Goal: Book appointment/travel/reservation

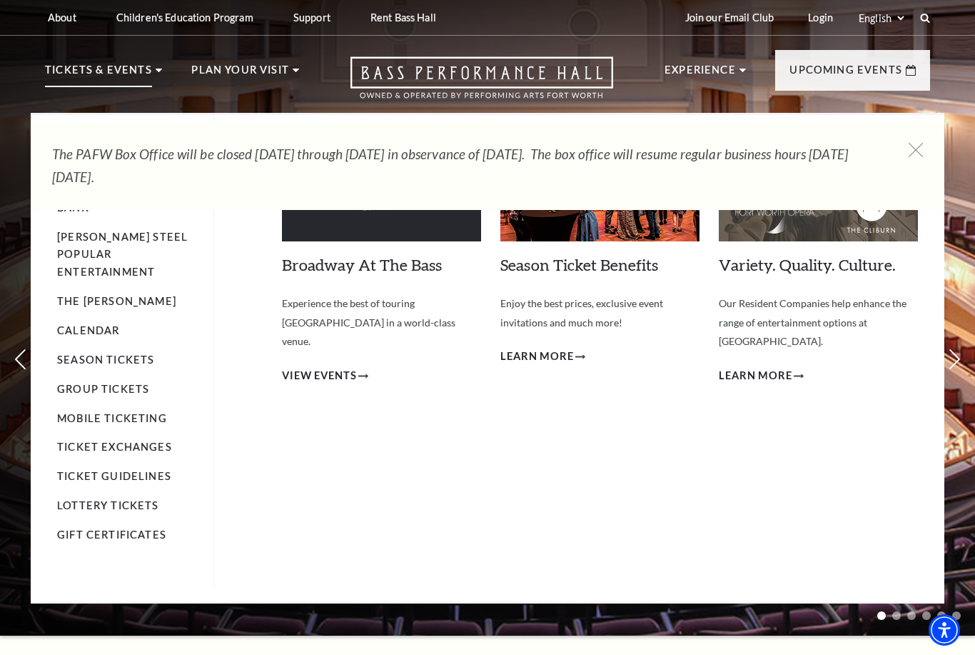
scroll to position [1, 0]
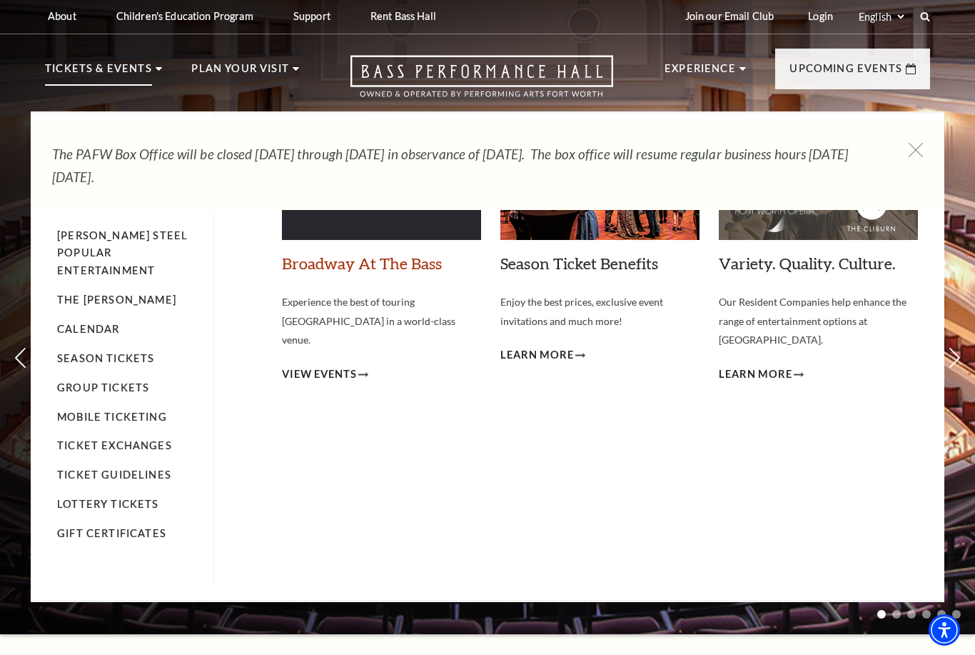
click at [314, 270] on link "Broadway At The Bass" at bounding box center [362, 262] width 160 height 19
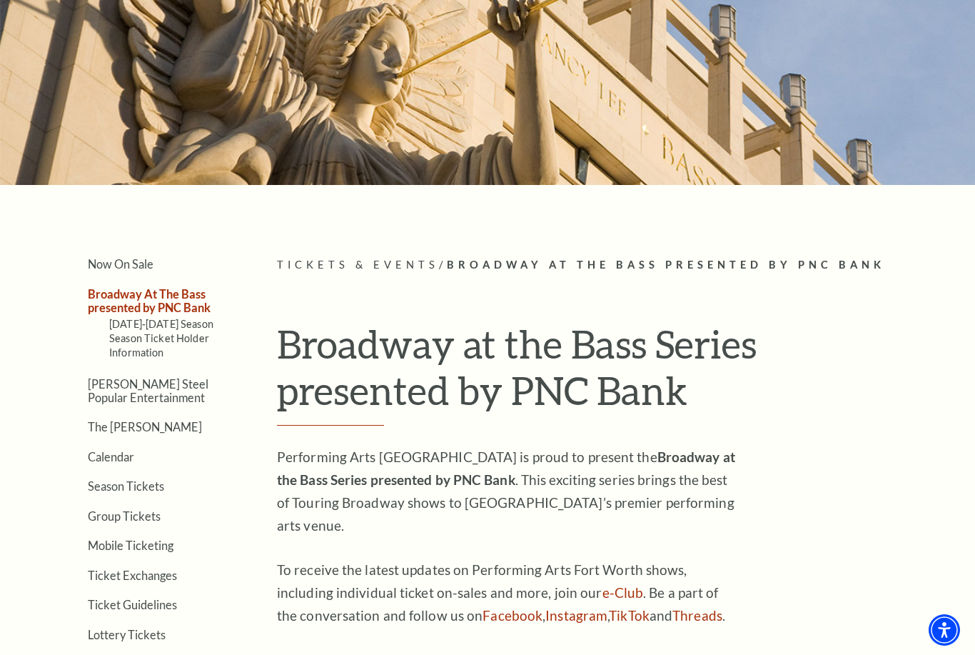
scroll to position [126, 0]
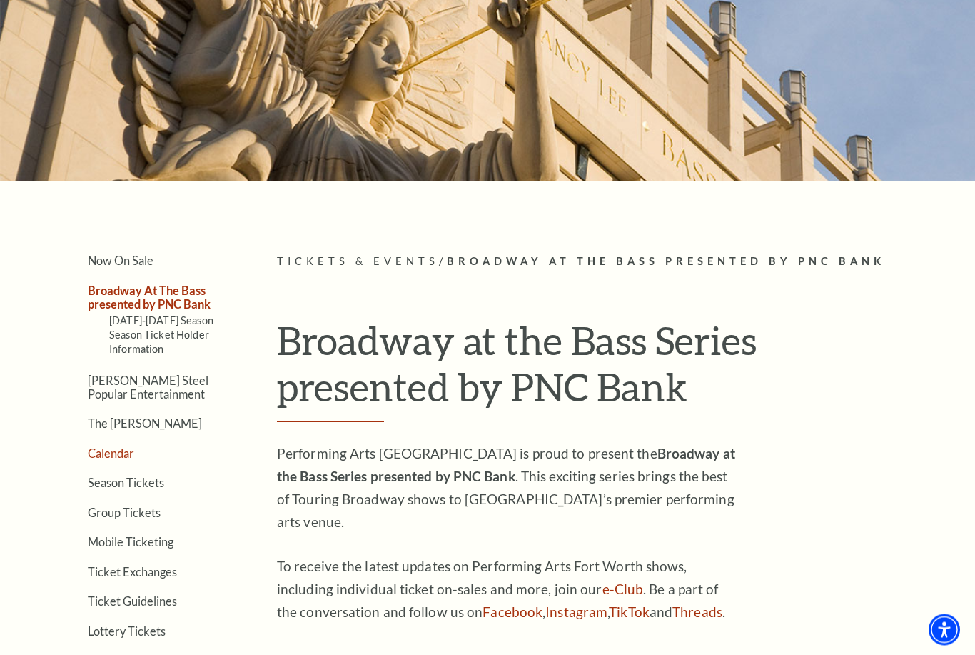
click at [102, 447] on link "Calendar" at bounding box center [111, 454] width 46 height 14
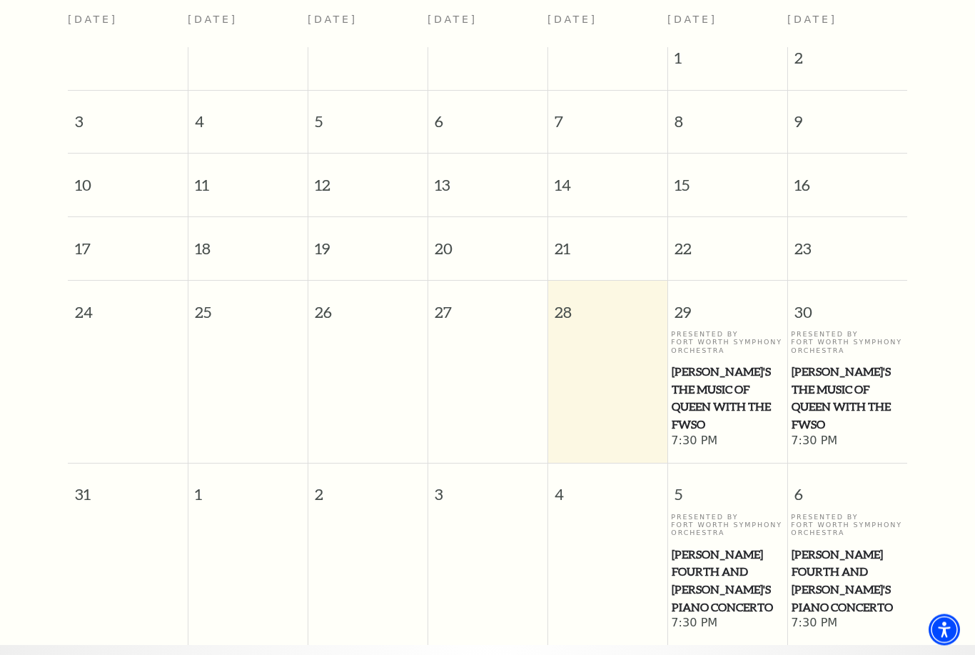
scroll to position [392, 0]
click at [850, 362] on span "Windborne's The Music of Queen with the FWSO" at bounding box center [847, 397] width 111 height 71
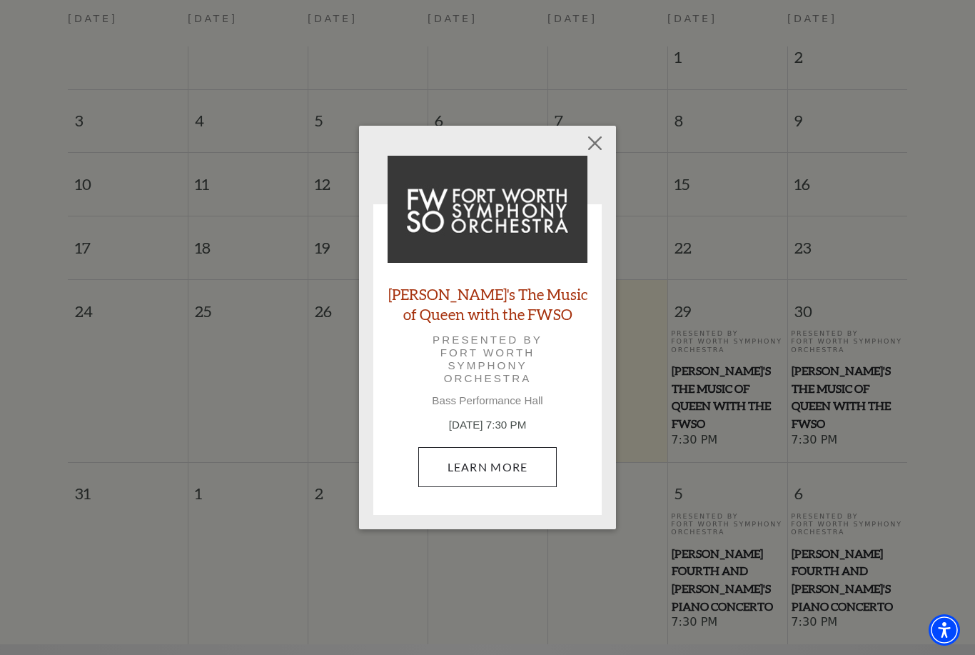
click at [512, 463] on link "Learn More" at bounding box center [487, 467] width 139 height 40
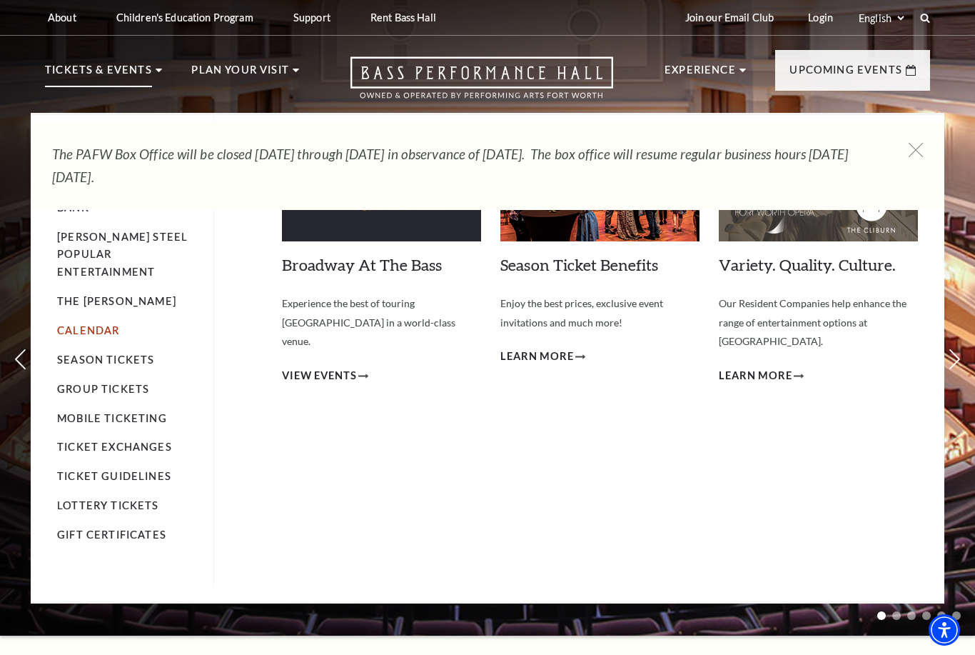
click at [67, 324] on link "Calendar" at bounding box center [88, 330] width 62 height 12
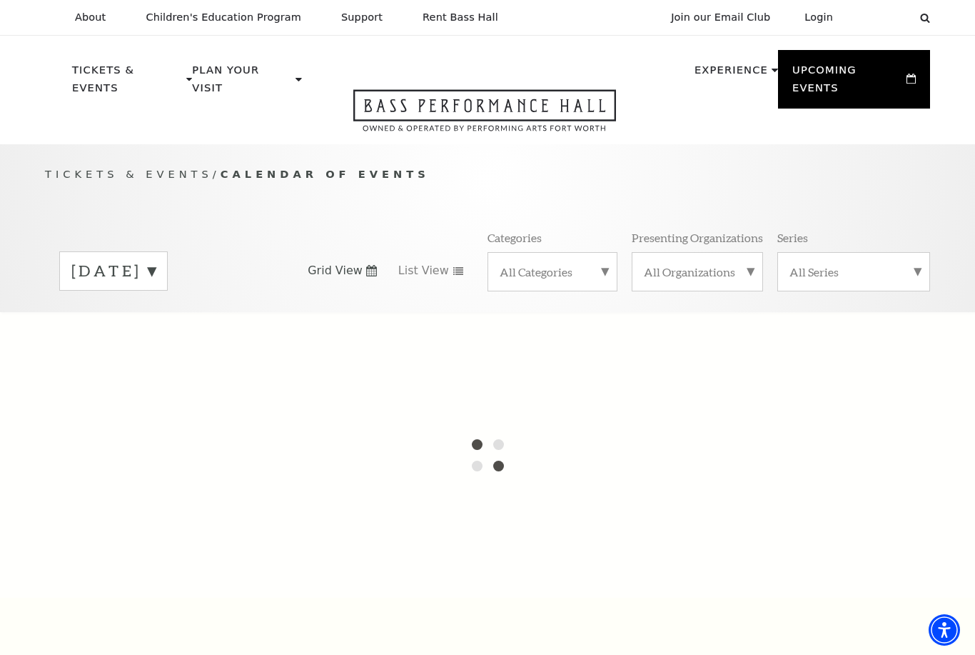
click at [146, 497] on div at bounding box center [487, 455] width 975 height 286
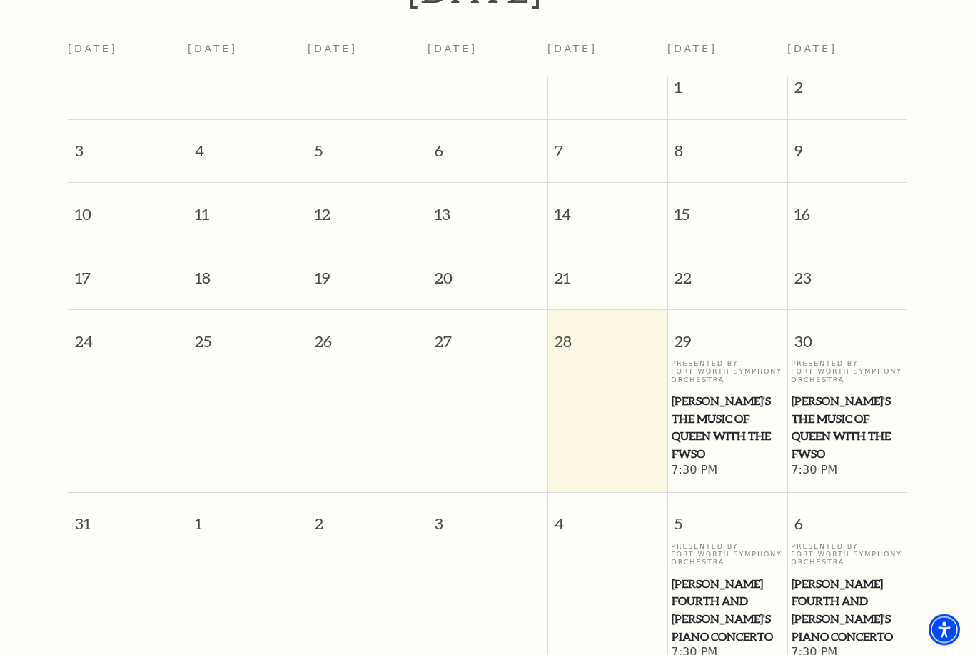
scroll to position [362, 0]
click at [853, 392] on span "[PERSON_NAME]'s The Music of Queen with the FWSO" at bounding box center [847, 427] width 111 height 71
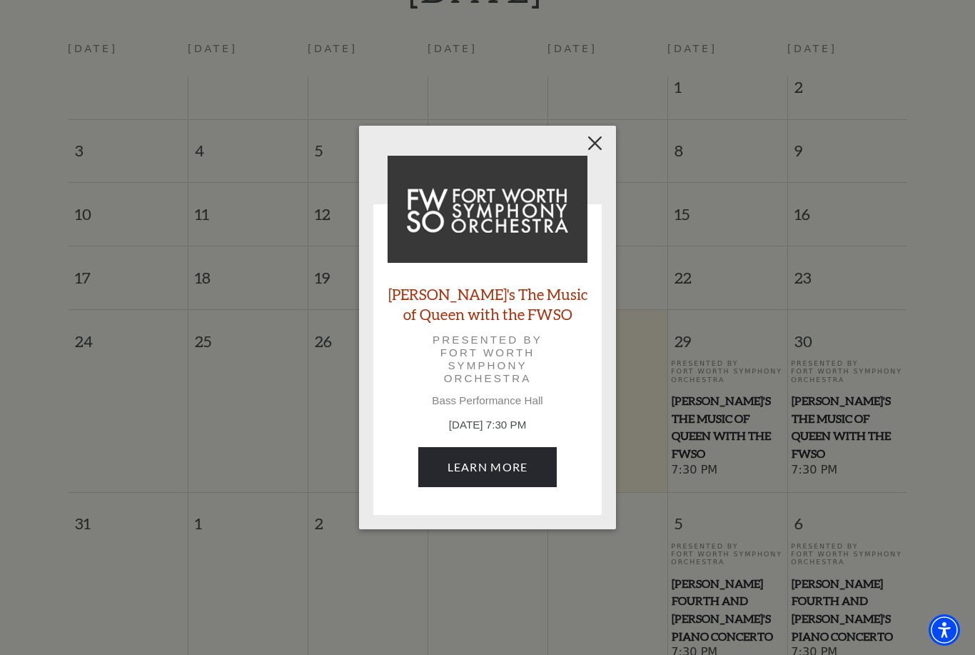
click at [596, 135] on button "Close" at bounding box center [595, 142] width 27 height 27
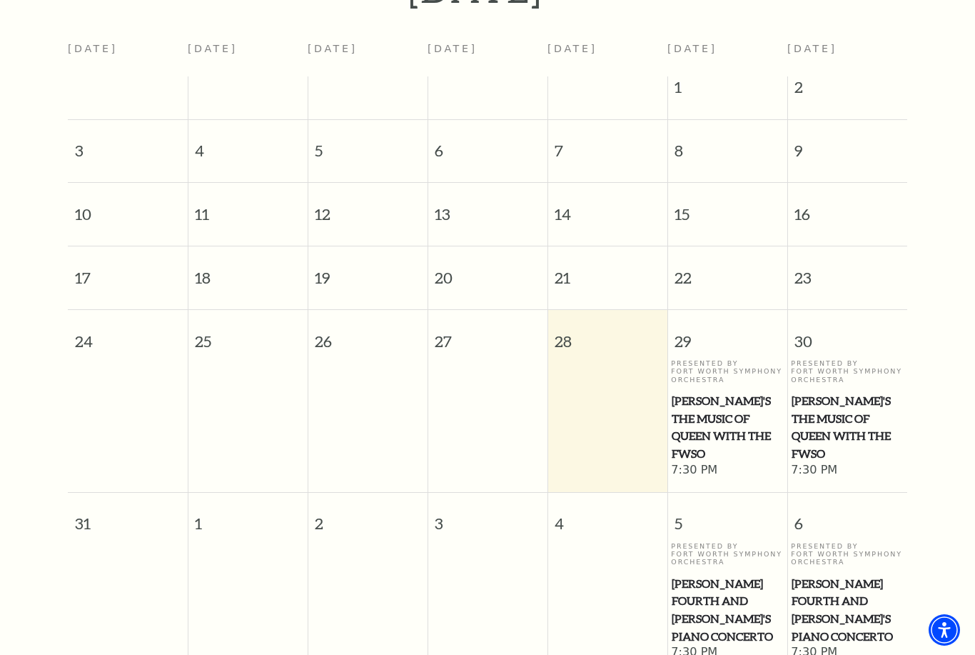
click at [846, 392] on span "[PERSON_NAME]'s The Music of Queen with the FWSO" at bounding box center [847, 427] width 111 height 71
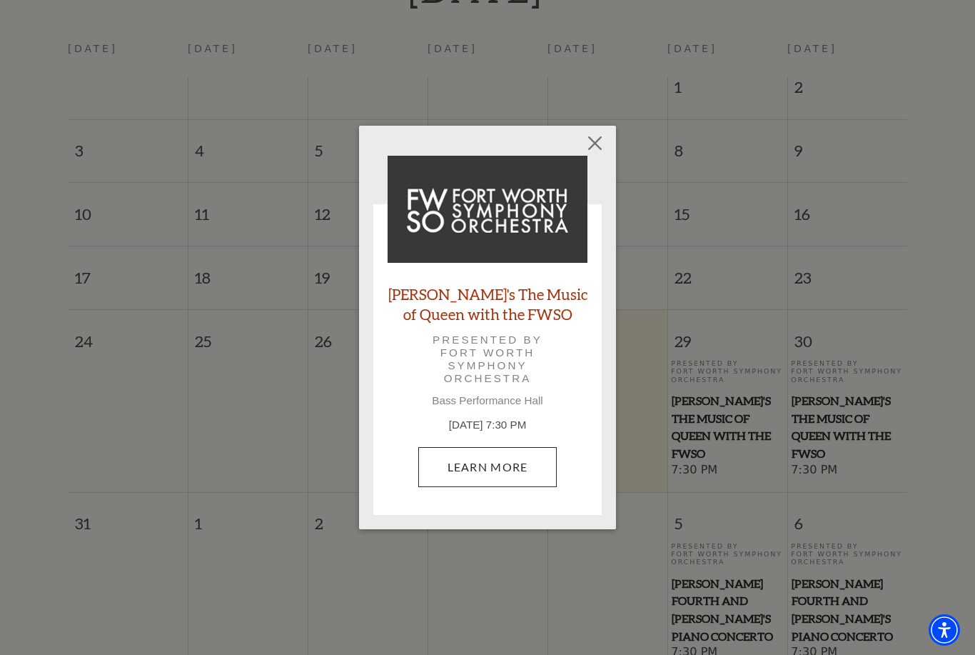
click at [513, 456] on link "Learn More" at bounding box center [487, 467] width 139 height 40
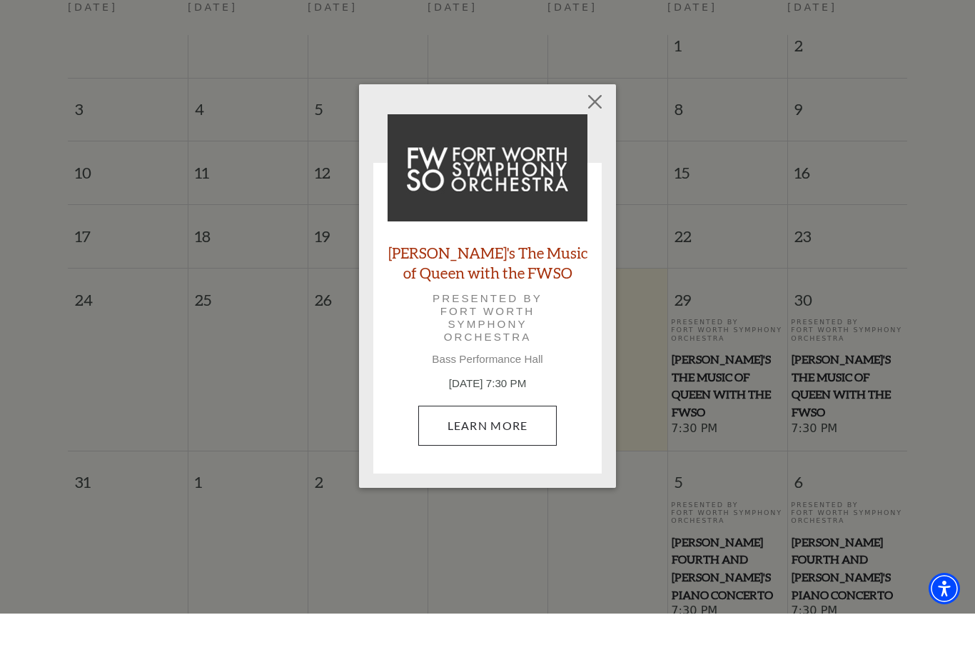
scroll to position [408, 0]
